Goal: Task Accomplishment & Management: Manage account settings

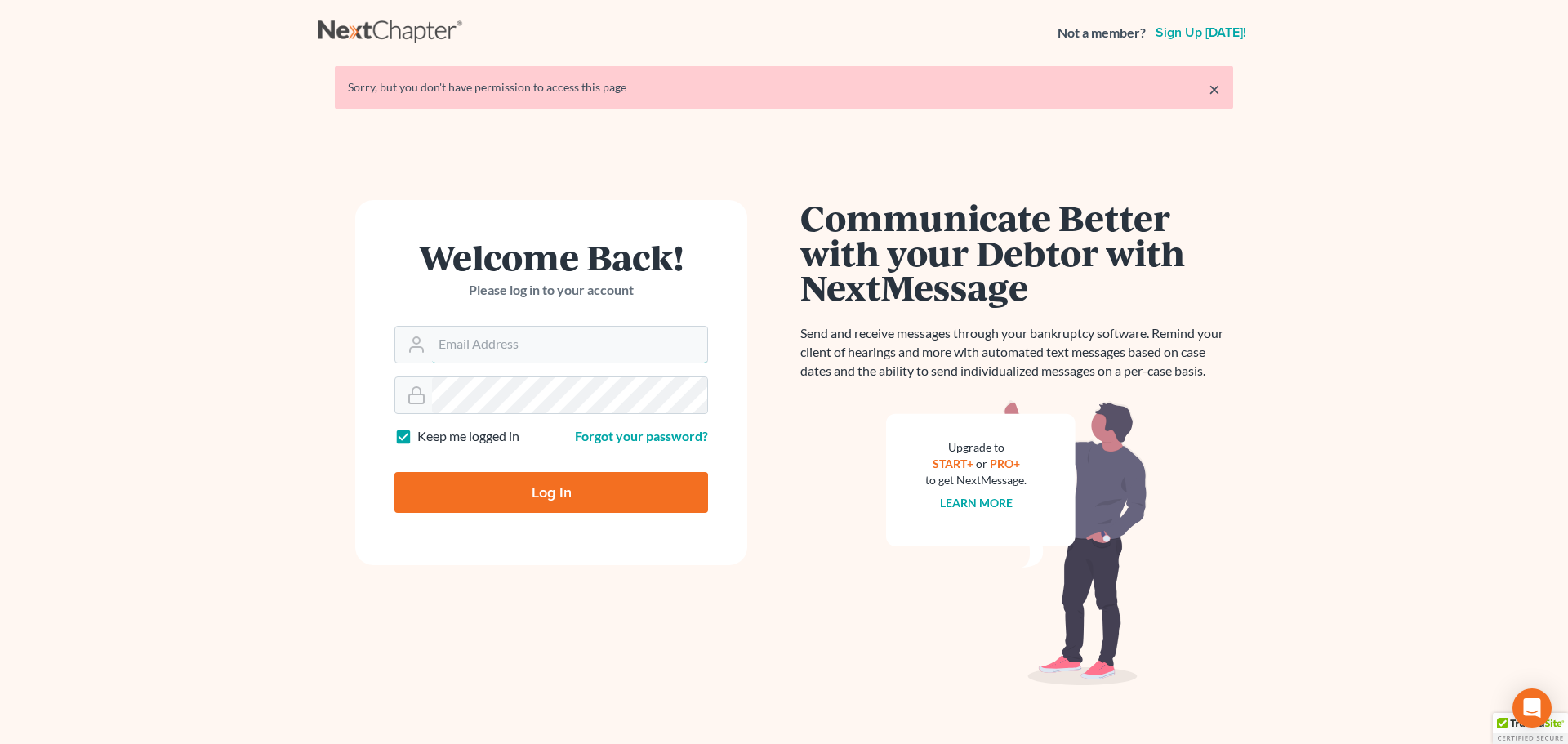
type input "[EMAIL_ADDRESS][DOMAIN_NAME]"
click at [564, 497] on input "Log In" at bounding box center [551, 492] width 313 height 40
type input "Thinking..."
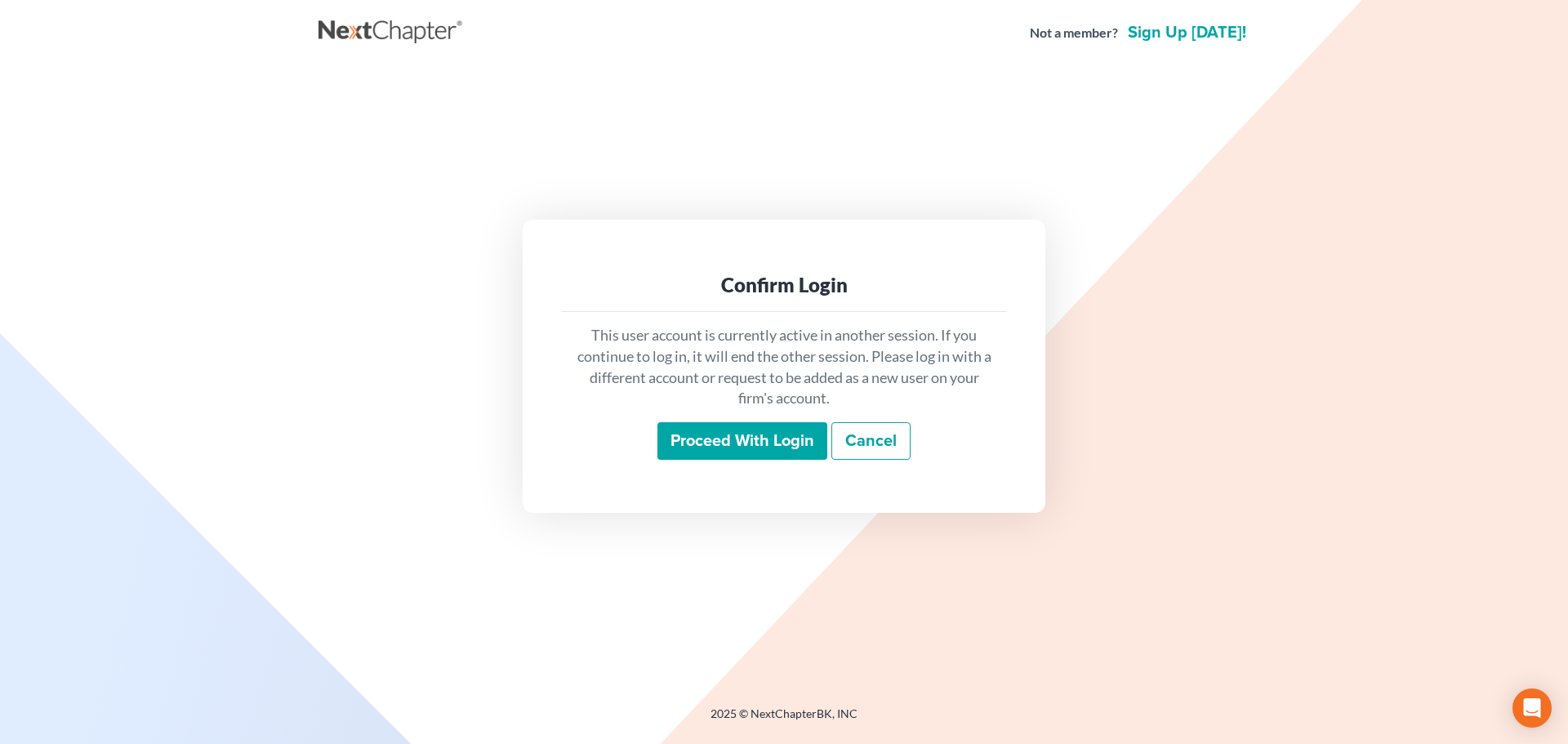
click at [768, 437] on input "Proceed with login" at bounding box center [742, 441] width 170 height 38
